Goal: Task Accomplishment & Management: Manage account settings

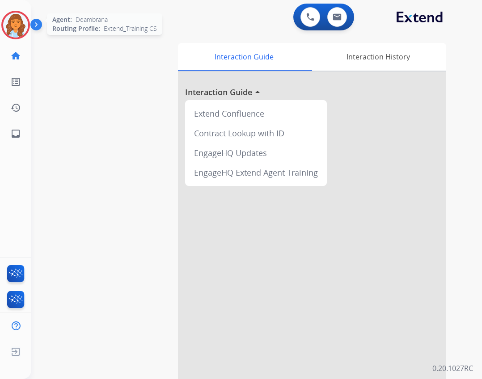
click at [20, 20] on img at bounding box center [15, 25] width 25 height 25
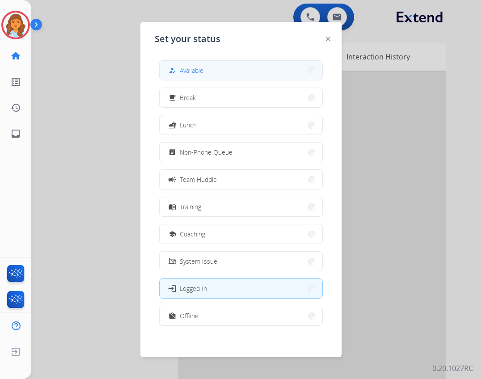
click at [215, 66] on button "how_to_reg Available" at bounding box center [241, 70] width 163 height 19
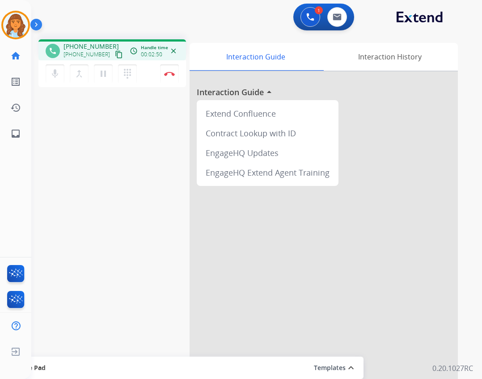
click at [40, 25] on img at bounding box center [37, 26] width 15 height 17
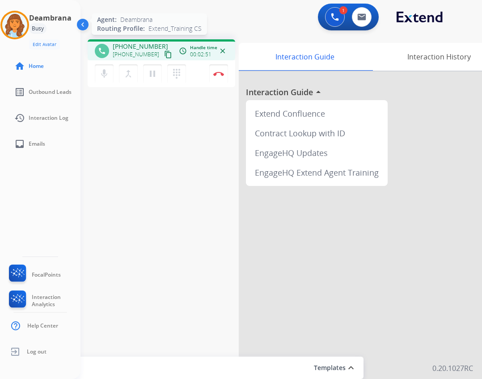
click at [14, 25] on img at bounding box center [14, 25] width 25 height 25
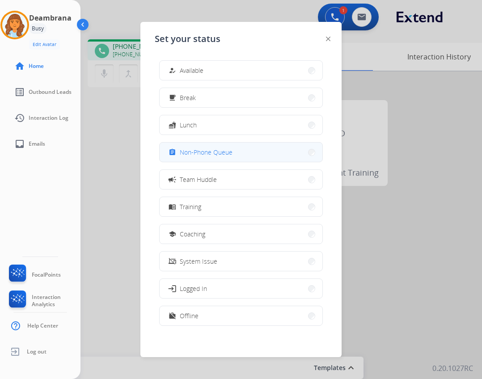
click at [192, 155] on span "Non-Phone Queue" at bounding box center [206, 152] width 53 height 9
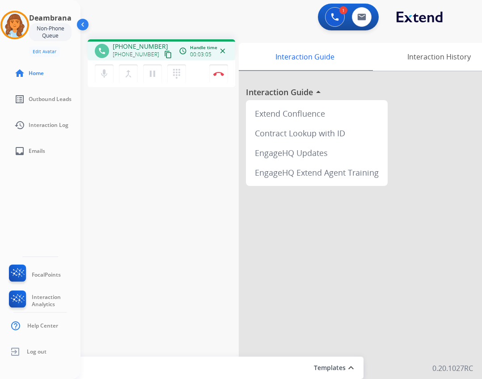
click at [50, 27] on div "Non-Phone Queue" at bounding box center [50, 32] width 42 height 18
click at [77, 24] on img at bounding box center [83, 26] width 17 height 17
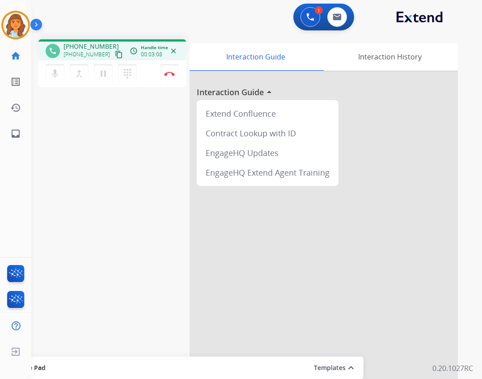
click at [36, 24] on img at bounding box center [37, 26] width 15 height 17
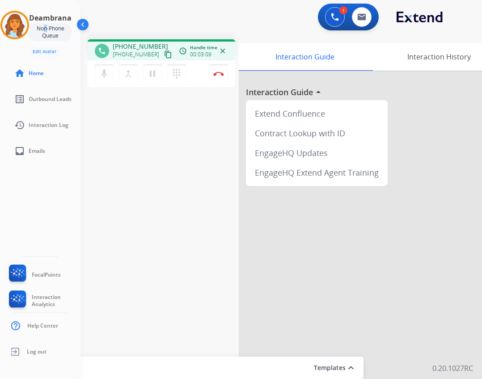
click at [40, 25] on div "Non-Phone Queue" at bounding box center [50, 32] width 42 height 18
click at [24, 24] on img at bounding box center [14, 25] width 25 height 25
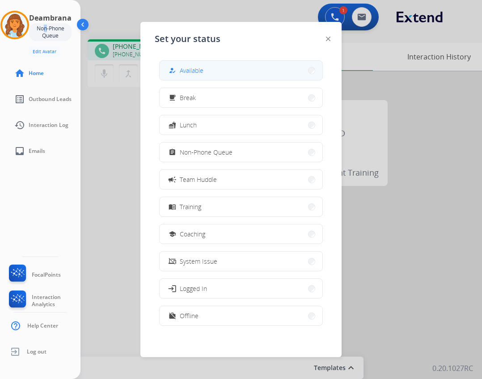
click at [218, 80] on div "how_to_reg Available" at bounding box center [241, 70] width 164 height 20
click at [218, 76] on button "how_to_reg Available" at bounding box center [241, 70] width 163 height 19
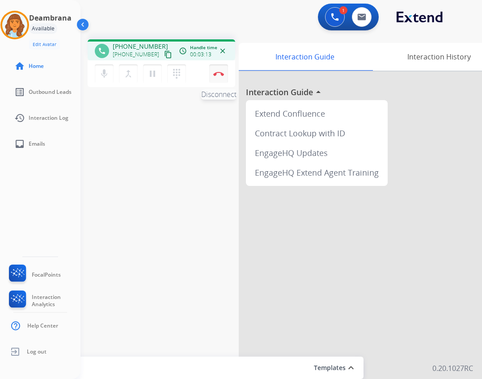
click at [213, 74] on button "Disconnect" at bounding box center [218, 73] width 19 height 19
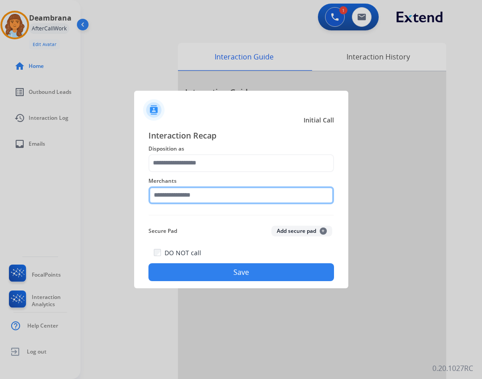
click at [182, 188] on input "text" at bounding box center [242, 196] width 186 height 18
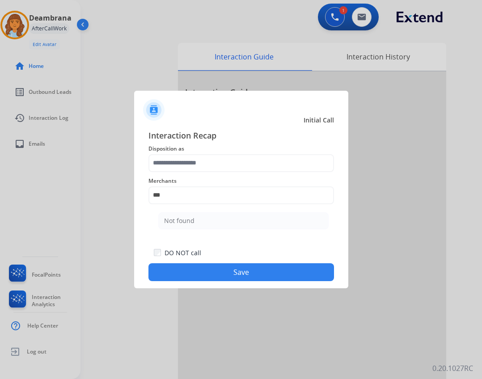
drag, startPoint x: 176, startPoint y: 226, endPoint x: 177, endPoint y: 204, distance: 22.4
click at [174, 224] on li "Not found" at bounding box center [243, 220] width 170 height 17
type input "*********"
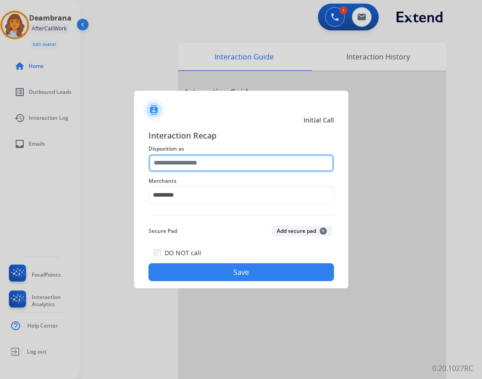
click at [186, 163] on input "text" at bounding box center [242, 163] width 186 height 18
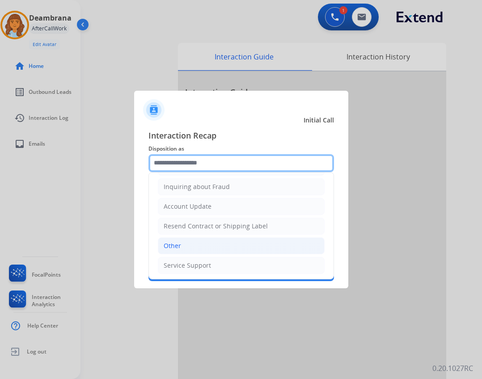
scroll to position [140, 0]
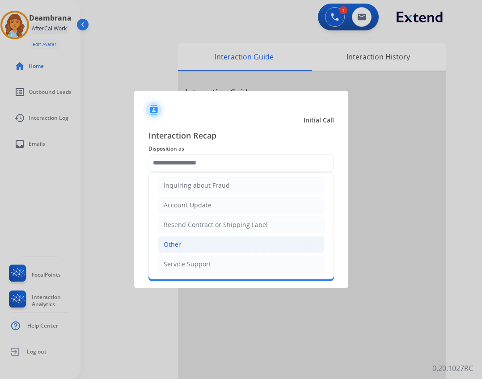
click at [206, 246] on li "Other" at bounding box center [241, 244] width 167 height 17
type input "*****"
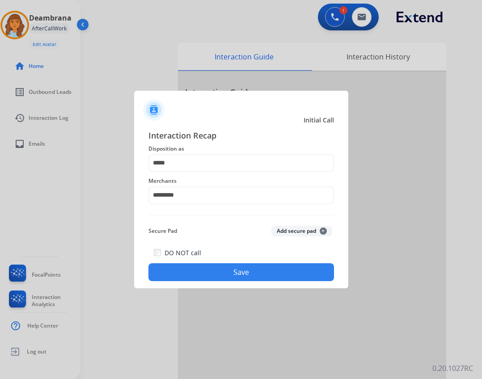
click at [232, 270] on button "Save" at bounding box center [242, 272] width 186 height 18
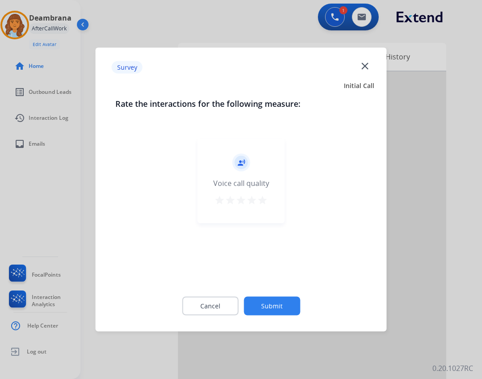
click at [283, 313] on button "Submit" at bounding box center [272, 306] width 56 height 19
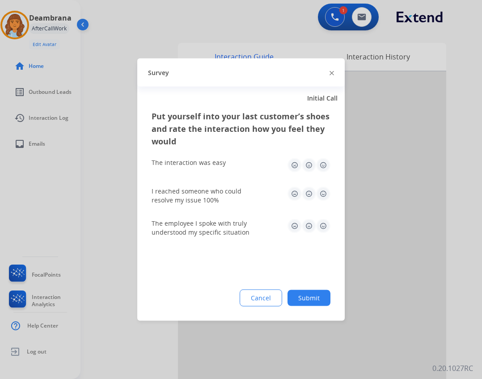
click at [299, 295] on button "Submit" at bounding box center [309, 298] width 43 height 16
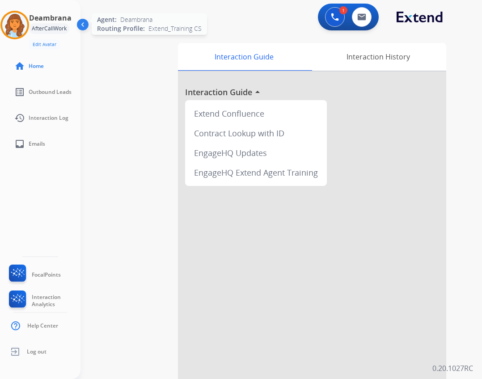
click at [15, 24] on img at bounding box center [14, 25] width 25 height 25
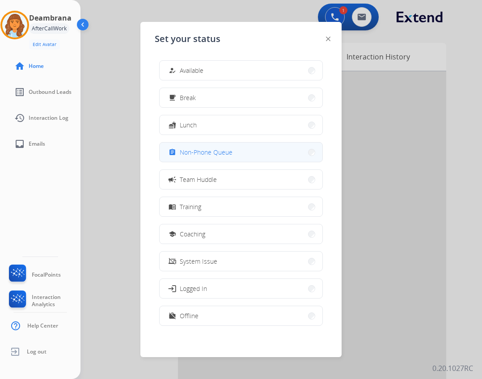
click at [227, 155] on span "Non-Phone Queue" at bounding box center [206, 152] width 53 height 9
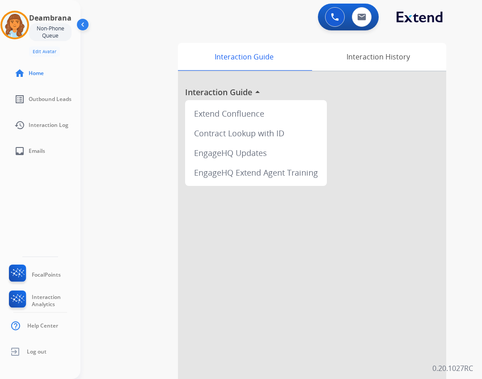
click at [85, 25] on img at bounding box center [83, 26] width 17 height 17
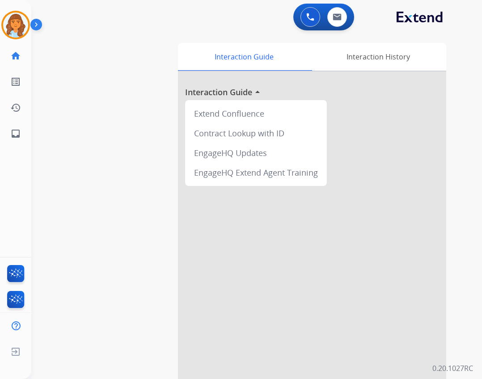
click at [30, 30] on div "Deambrana Non-Phone Queue Edit Avatar Agent: Deambrana Routing Profile: Extend_…" at bounding box center [15, 25] width 31 height 29
click at [28, 30] on div at bounding box center [15, 25] width 29 height 29
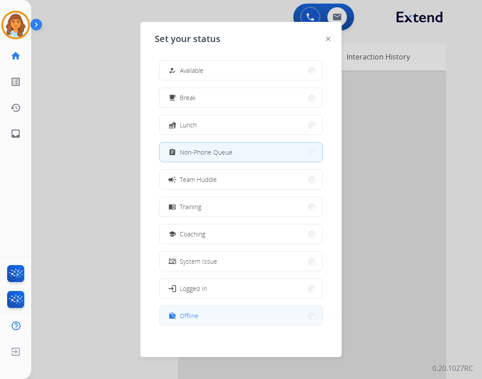
click at [260, 307] on button "work_off Offline" at bounding box center [241, 315] width 163 height 19
